Goal: Obtain resource: Obtain resource

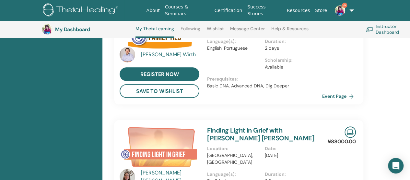
scroll to position [341, 0]
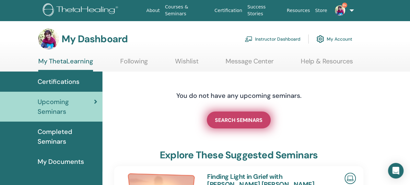
click at [248, 118] on span "SEARCH SEMINARS" at bounding box center [239, 119] width 48 height 7
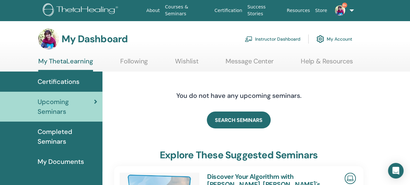
click at [57, 79] on span "Certifications" at bounding box center [59, 82] width 42 height 10
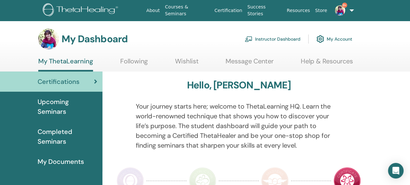
click at [59, 104] on span "Upcoming Seminars" at bounding box center [68, 106] width 60 height 19
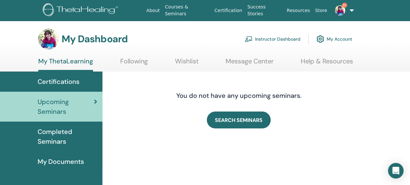
click at [53, 131] on span "Completed Seminars" at bounding box center [68, 136] width 60 height 19
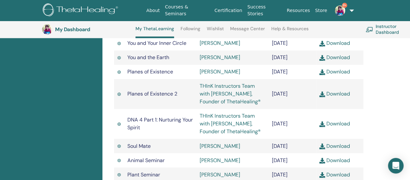
scroll to position [439, 0]
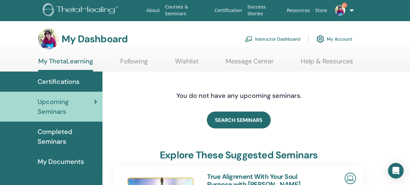
click at [288, 38] on link "Instructor Dashboard" at bounding box center [273, 39] width 56 height 14
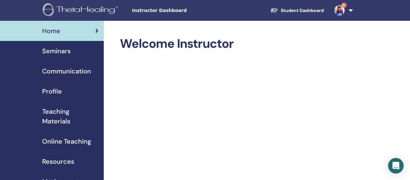
click at [59, 140] on span "Online Teaching" at bounding box center [66, 141] width 49 height 10
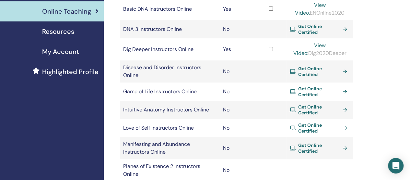
scroll to position [162, 0]
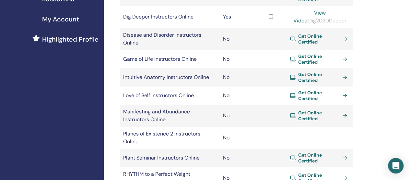
click at [309, 152] on span "Get Online Certified" at bounding box center [319, 158] width 42 height 12
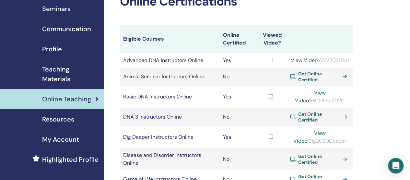
scroll to position [32, 0]
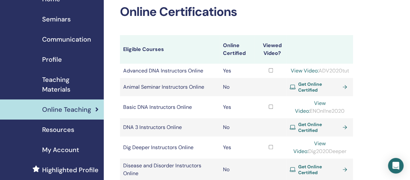
click at [42, 81] on div "Teaching Materials" at bounding box center [51, 84] width 93 height 19
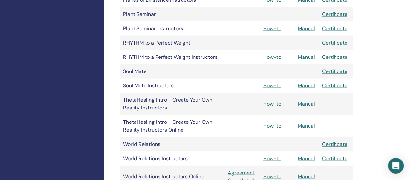
scroll to position [616, 0]
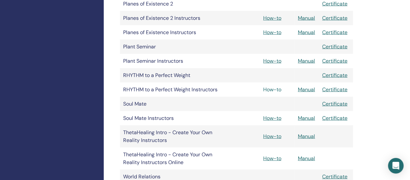
click at [268, 89] on link "How-to" at bounding box center [272, 89] width 18 height 7
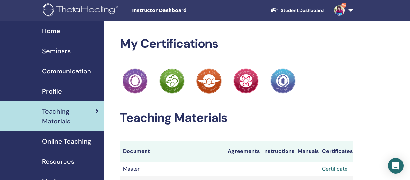
scroll to position [616, 0]
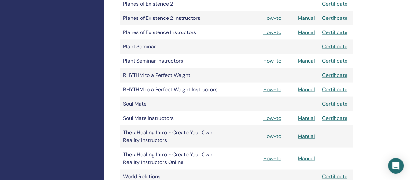
click at [270, 136] on link "How-to" at bounding box center [272, 136] width 18 height 7
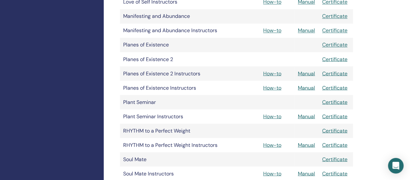
scroll to position [551, 0]
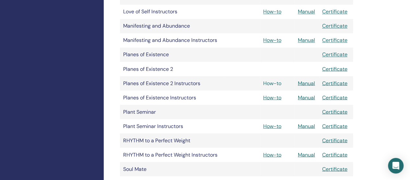
click at [269, 82] on link "How-to" at bounding box center [272, 82] width 18 height 7
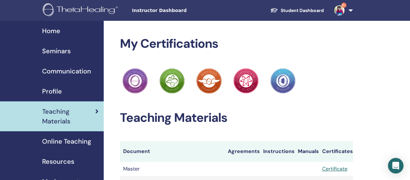
scroll to position [551, 0]
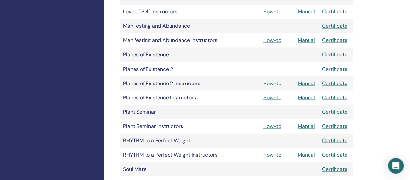
click at [275, 83] on link "How-to" at bounding box center [272, 82] width 18 height 7
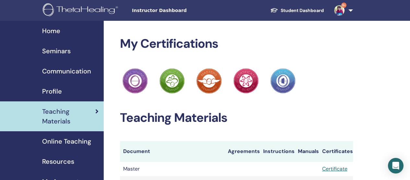
scroll to position [551, 0]
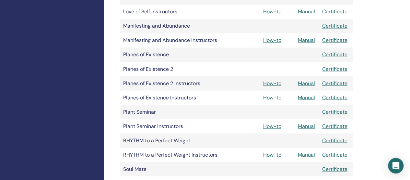
click at [273, 96] on link "How-to" at bounding box center [272, 97] width 18 height 7
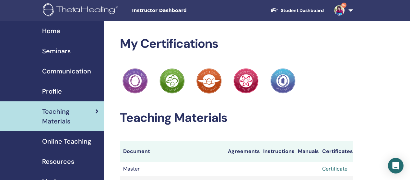
scroll to position [551, 0]
